Goal: Go to known website: Access a specific website the user already knows

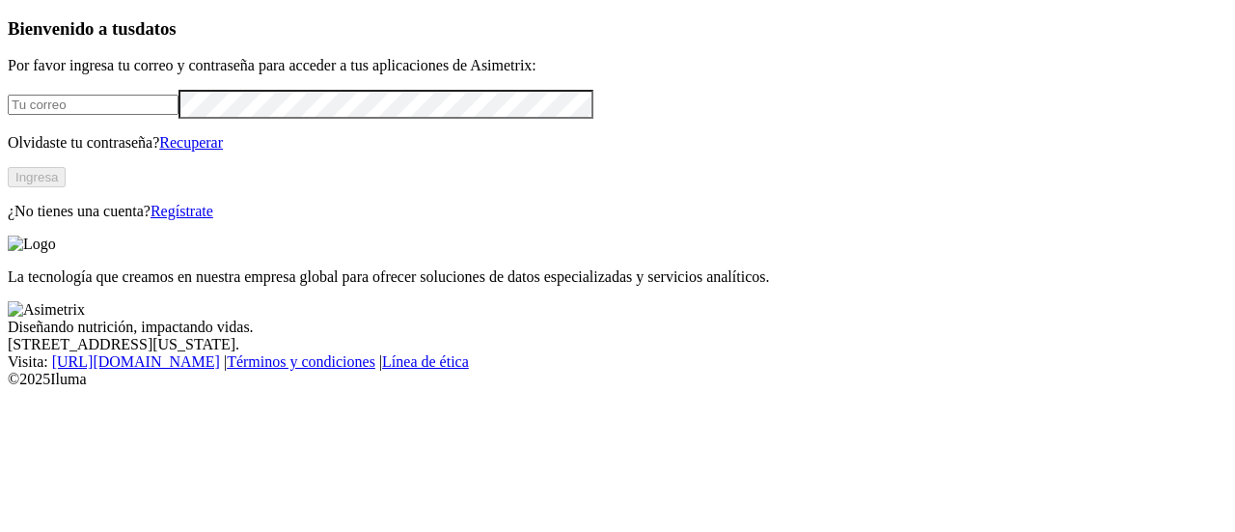
type input "[PERSON_NAME][EMAIL_ADDRESS][PERSON_NAME][DOMAIN_NAME]"
click at [66, 187] on button "Ingresa" at bounding box center [37, 177] width 58 height 20
